Goal: Check status: Check status

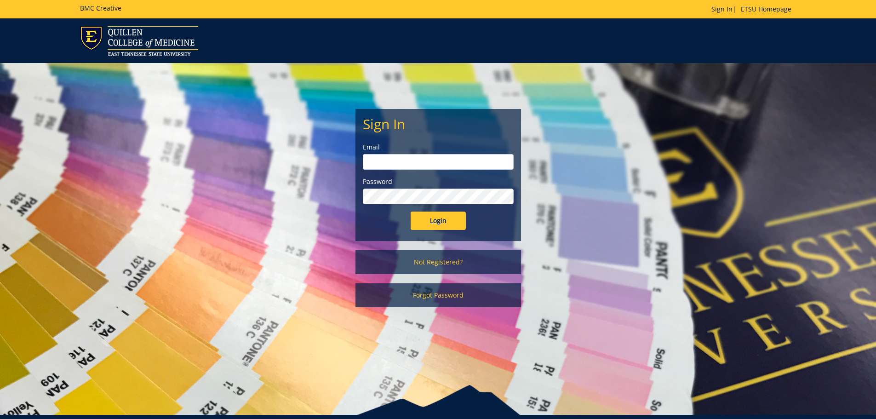
click at [404, 160] on input "email" at bounding box center [438, 162] width 151 height 16
type input "[EMAIL_ADDRESS][DOMAIN_NAME]"
click at [411, 212] on input "Login" at bounding box center [438, 221] width 55 height 18
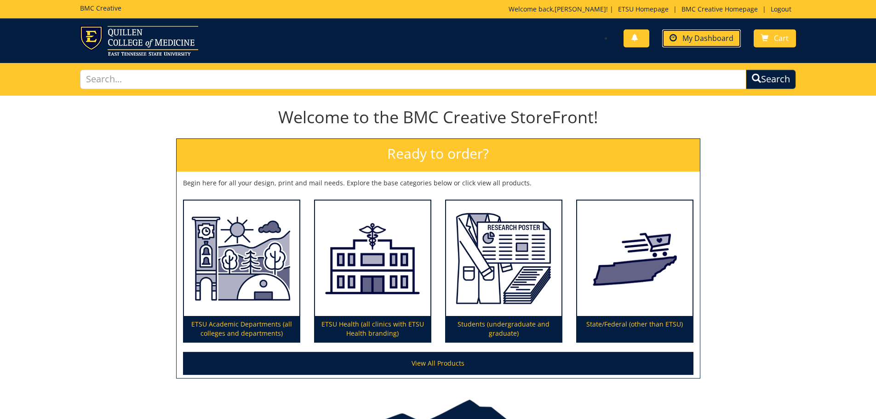
click at [696, 31] on link "My Dashboard" at bounding box center [701, 38] width 79 height 18
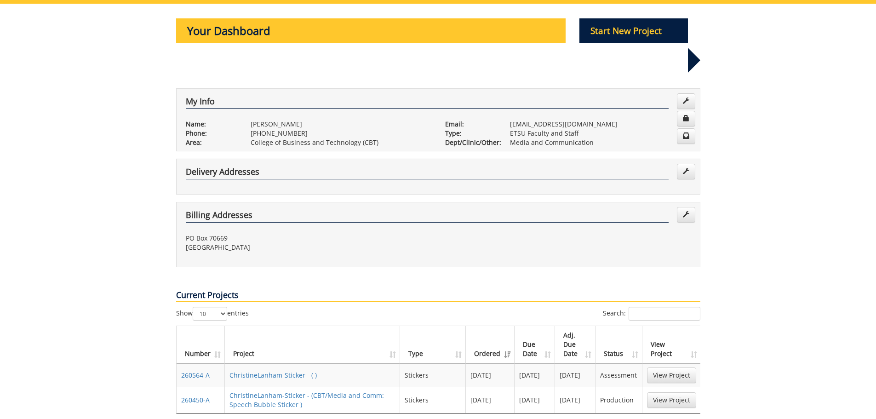
scroll to position [184, 0]
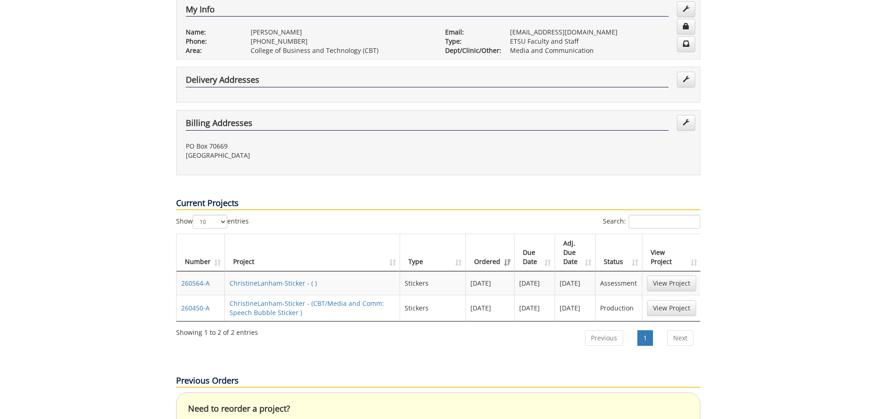
click at [190, 295] on td "260450-A" at bounding box center [201, 308] width 48 height 26
click at [187, 303] on link "260450-A" at bounding box center [195, 307] width 29 height 9
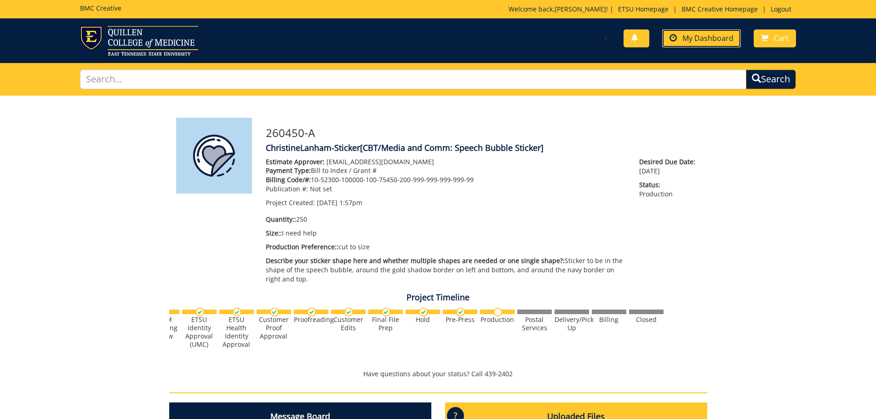
click at [696, 46] on link "My Dashboard" at bounding box center [701, 38] width 79 height 18
